Goal: Task Accomplishment & Management: Manage account settings

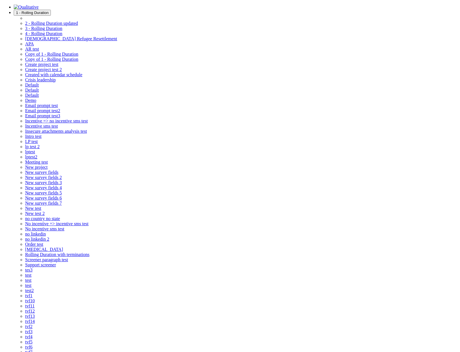
click at [49, 11] on span "1 - Rolling Duration" at bounding box center [32, 13] width 33 height 4
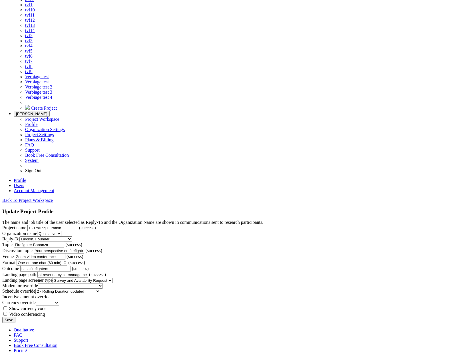
scroll to position [637, 0]
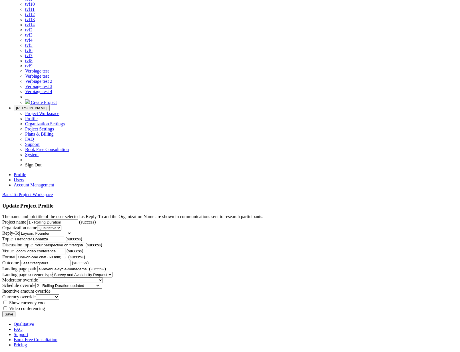
click at [57, 105] on link "Create Project" at bounding box center [41, 102] width 32 height 5
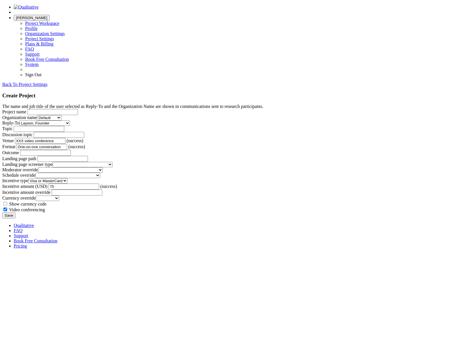
scroll to position [189, 0]
click at [48, 194] on form "The name and job title of the user selected as Reply-To and the Organization Na…" at bounding box center [229, 161] width 455 height 114
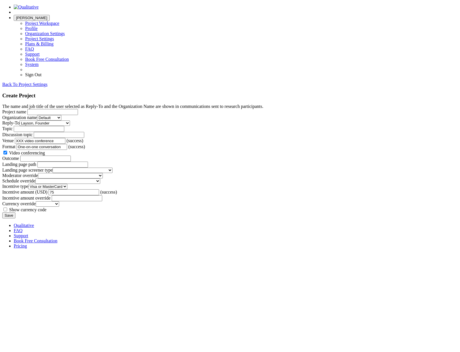
click at [46, 196] on form "The name and job title of the user selected as Reply-To and the Organization Na…" at bounding box center [229, 161] width 455 height 114
click at [380, 178] on form "The name and job title of the user selected as Reply-To and the Organization Na…" at bounding box center [229, 161] width 455 height 114
click at [408, 172] on form "The name and job title of the user selected as Reply-To and the Organization Na…" at bounding box center [229, 161] width 455 height 114
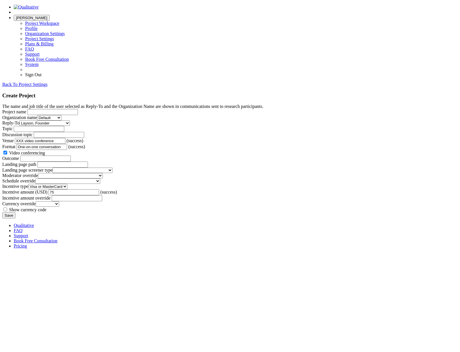
scroll to position [0, 0]
click at [47, 82] on link "Back To Project Settings" at bounding box center [24, 84] width 45 height 5
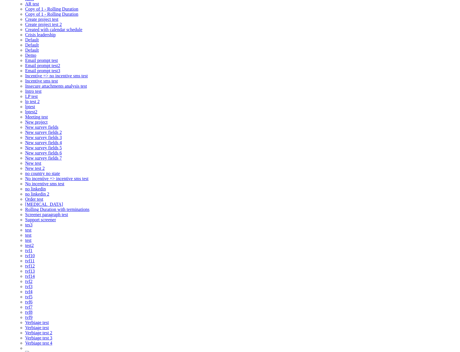
scroll to position [54, 0]
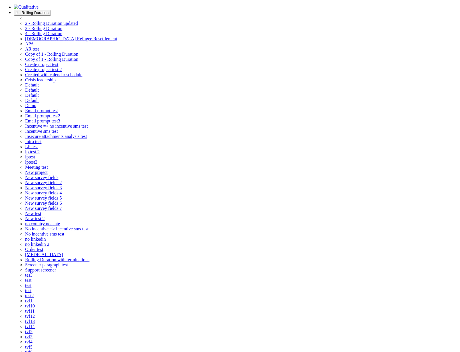
click at [49, 11] on span "1 - Rolling Duration" at bounding box center [32, 13] width 33 height 4
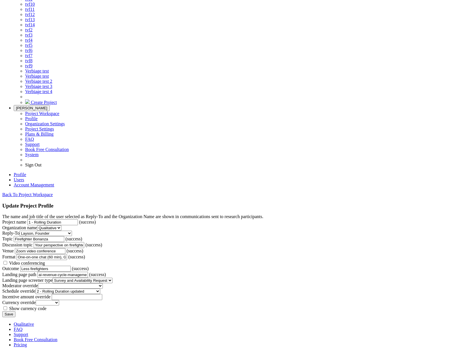
scroll to position [386, 0]
click at [360, 214] on form "The name and job title of the user selected as Reply-To and the Organization Na…" at bounding box center [229, 265] width 455 height 103
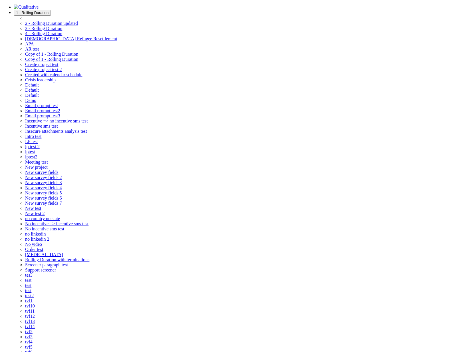
drag, startPoint x: 240, startPoint y: 12, endPoint x: 233, endPoint y: 31, distance: 20.6
click at [49, 12] on span "1 - Rolling Duration" at bounding box center [32, 13] width 33 height 4
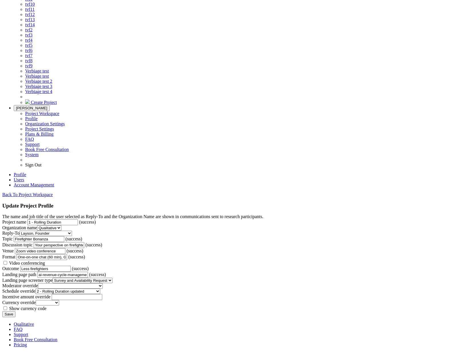
scroll to position [351, 0]
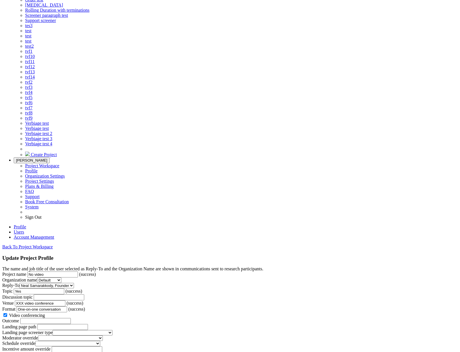
scroll to position [341, 0]
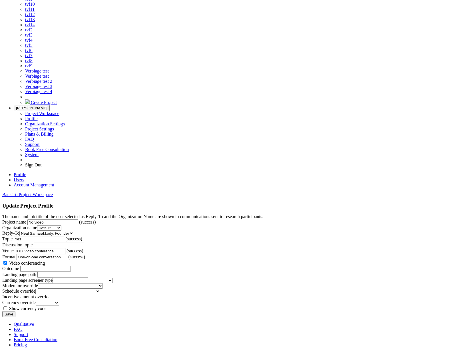
click at [15, 311] on input "Save" at bounding box center [8, 314] width 13 height 6
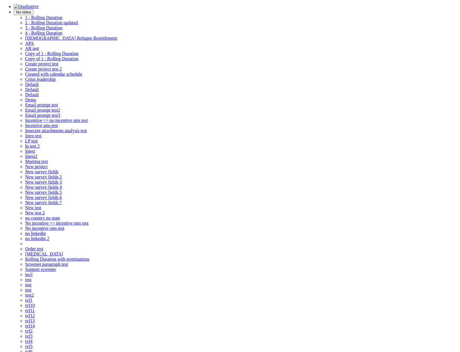
scroll to position [17, 0]
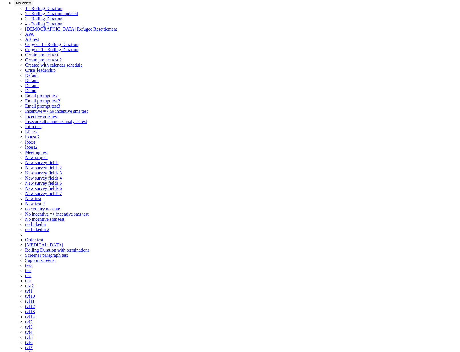
checkbox input "false"
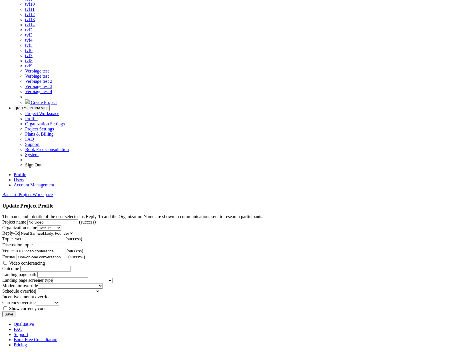
scroll to position [341, 0]
click at [15, 311] on input "Save" at bounding box center [8, 314] width 13 height 6
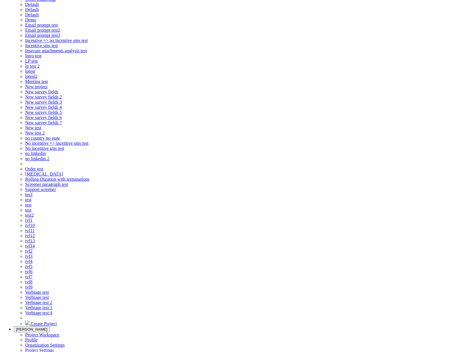
checkbox input "true"
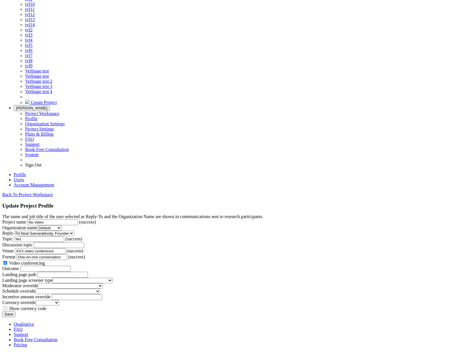
scroll to position [341, 0]
click at [15, 311] on input "Save" at bounding box center [8, 314] width 13 height 6
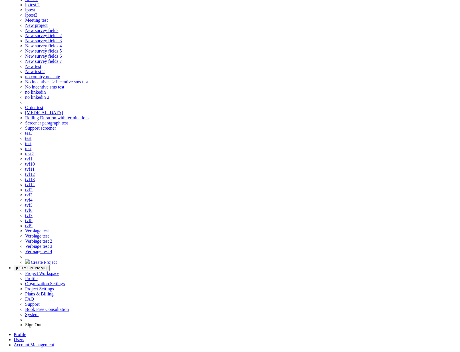
scroll to position [157, 0]
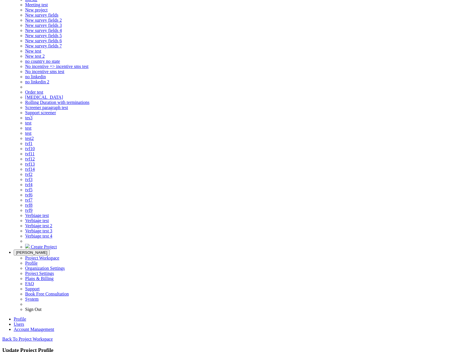
checkbox input "false"
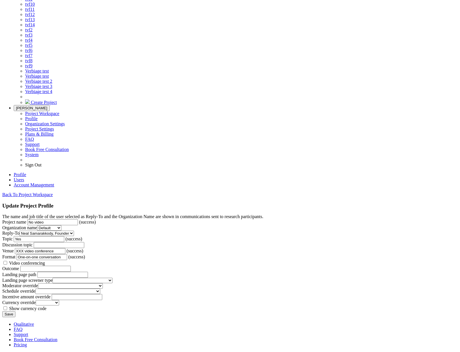
scroll to position [341, 0]
click at [15, 311] on input "Save" at bounding box center [8, 314] width 13 height 6
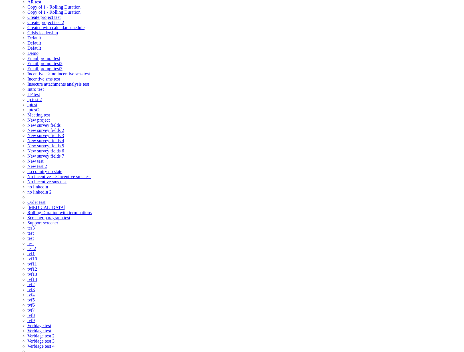
scroll to position [0, 0]
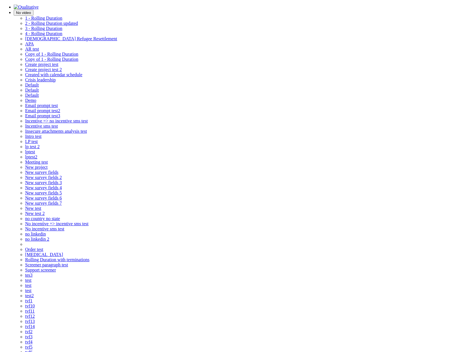
click at [31, 11] on span "No video" at bounding box center [23, 13] width 15 height 4
click at [33, 13] on button "No video" at bounding box center [24, 13] width 20 height 6
click at [62, 18] on link "1 - Rolling Duration" at bounding box center [43, 18] width 37 height 5
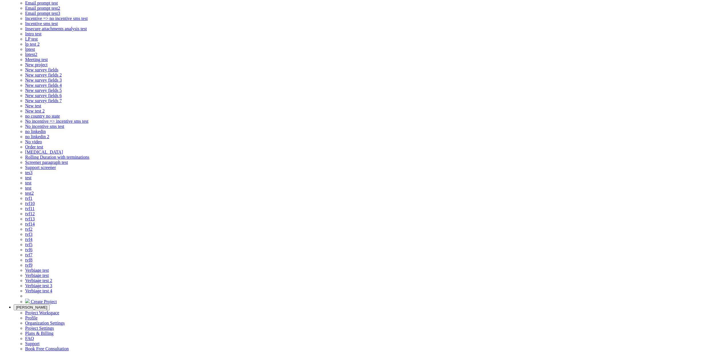
scroll to position [162, 0]
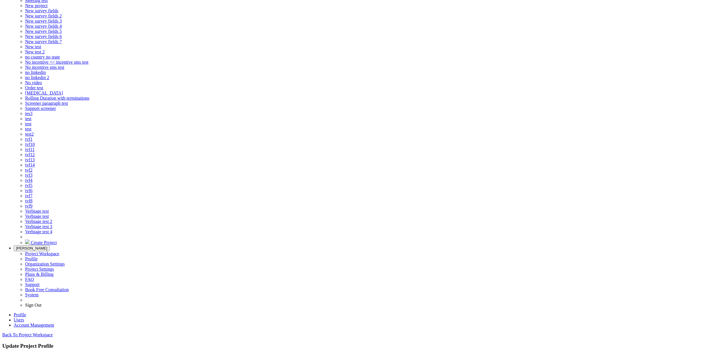
checkbox input "true"
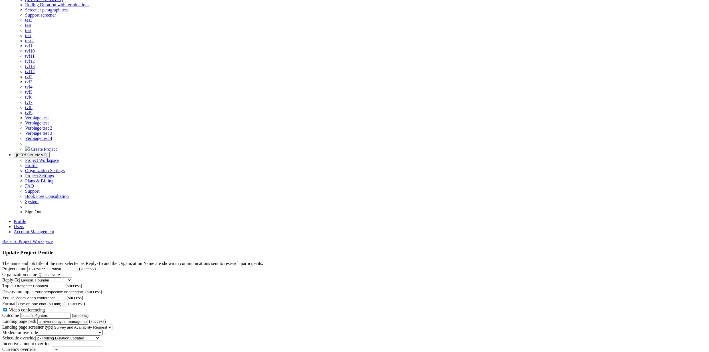
scroll to position [341, 0]
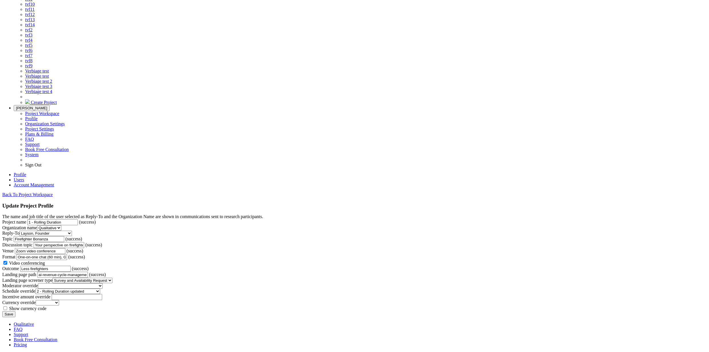
click at [15, 311] on input "Save" at bounding box center [8, 314] width 13 height 6
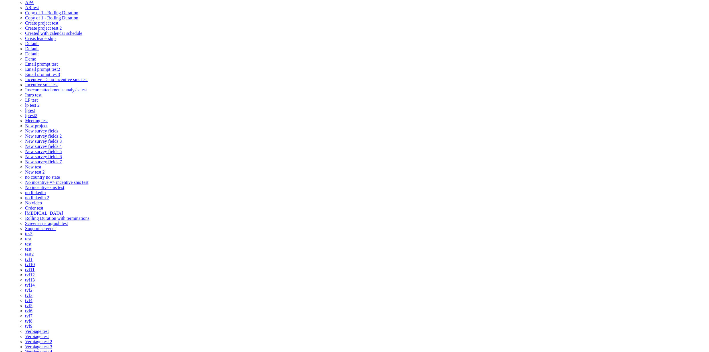
scroll to position [45, 0]
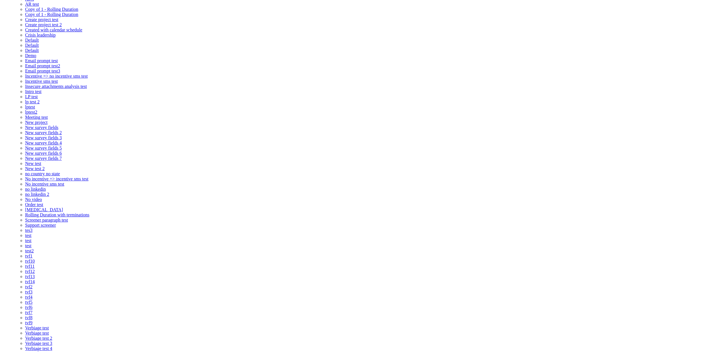
drag, startPoint x: 262, startPoint y: 305, endPoint x: 265, endPoint y: 306, distance: 3.1
checkbox input "false"
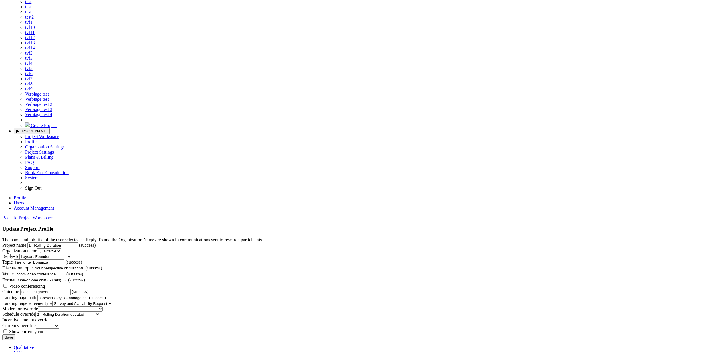
scroll to position [341, 0]
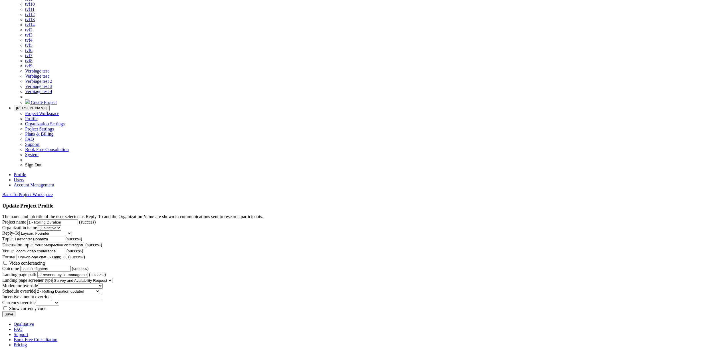
click at [15, 311] on input "Save" at bounding box center [8, 314] width 13 height 6
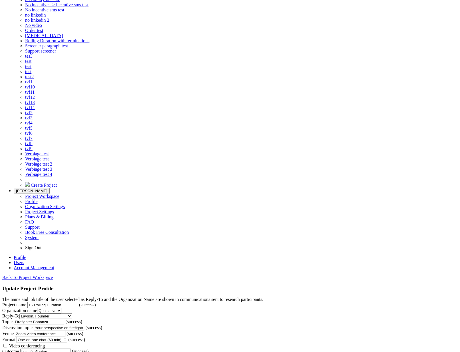
scroll to position [220, 0]
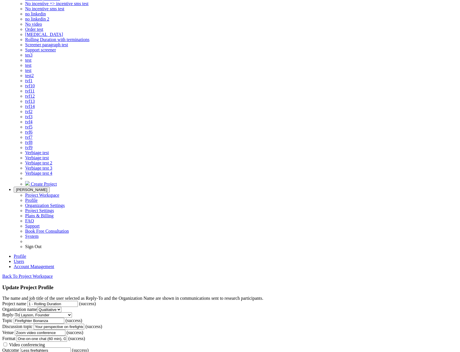
click at [45, 342] on span "Video conferencing" at bounding box center [27, 344] width 36 height 5
click at [7, 343] on input "Video conferencing" at bounding box center [5, 345] width 4 height 4
checkbox input "true"
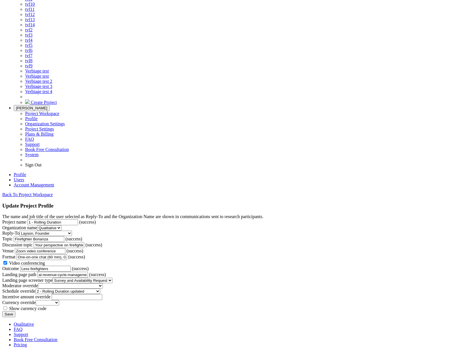
scroll to position [341, 0]
click at [15, 311] on input "Save" at bounding box center [8, 314] width 13 height 6
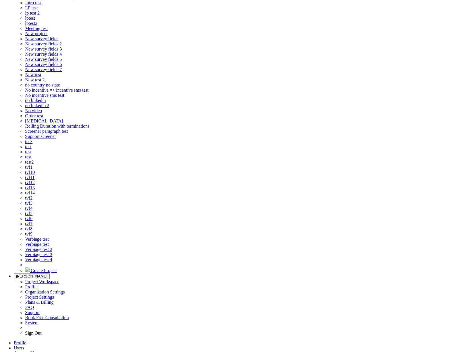
scroll to position [245, 0]
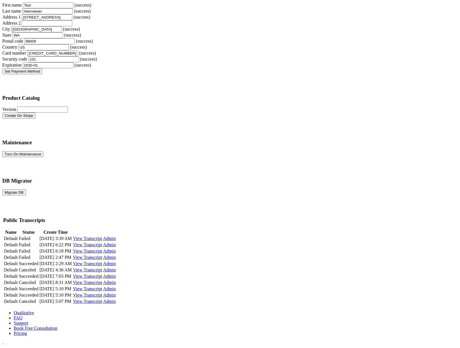
scroll to position [944, 0]
click at [26, 189] on button "Migrate DB" at bounding box center [14, 192] width 24 height 6
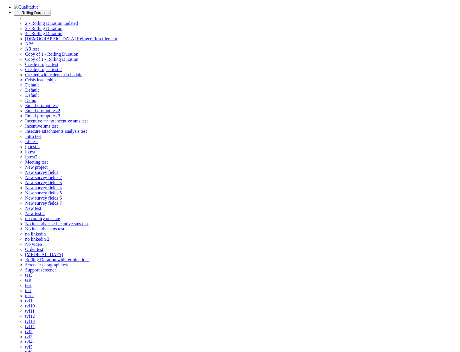
click at [49, 11] on span "1 - Rolling Duration" at bounding box center [32, 13] width 33 height 4
click at [62, 31] on span "3 - Rolling Duration" at bounding box center [43, 28] width 37 height 5
click at [49, 11] on span "1 - Rolling Duration" at bounding box center [32, 13] width 33 height 4
click at [62, 36] on span "4 - Rolling Duration" at bounding box center [43, 33] width 37 height 5
click at [49, 11] on span "1 - Rolling Duration" at bounding box center [32, 13] width 33 height 4
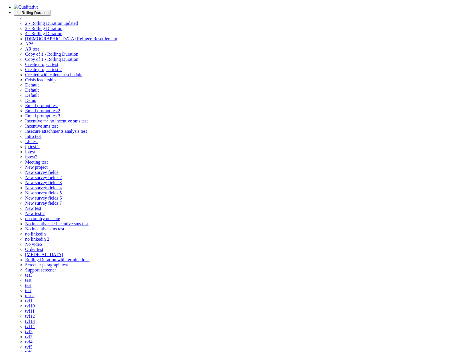
click at [117, 41] on span "[DEMOGRAPHIC_DATA] Refugee Resettlement" at bounding box center [71, 38] width 92 height 5
click at [49, 11] on span "1 - Rolling Duration" at bounding box center [32, 13] width 33 height 4
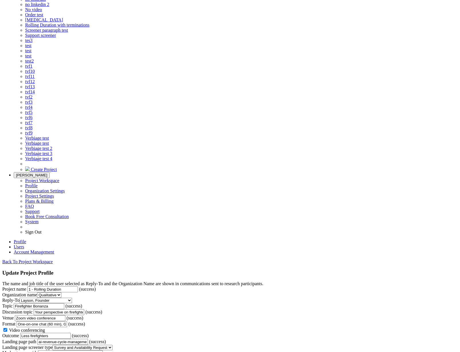
scroll to position [287, 0]
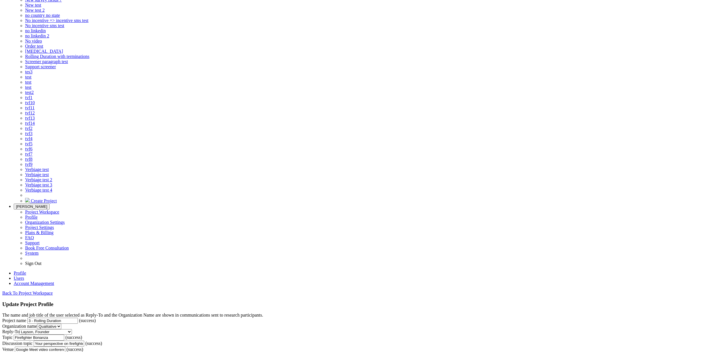
scroll to position [140, 0]
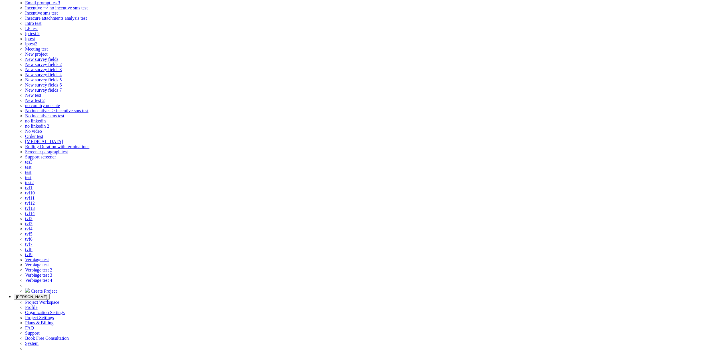
scroll to position [110, 0]
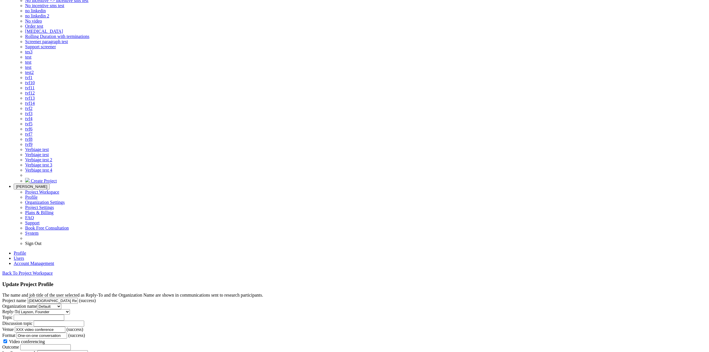
scroll to position [173, 0]
